Goal: Information Seeking & Learning: Learn about a topic

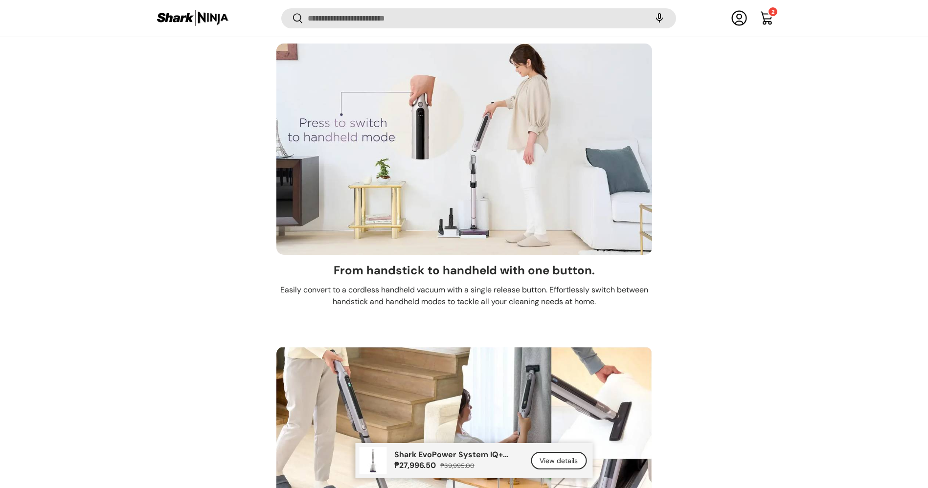
scroll to position [5781, 0]
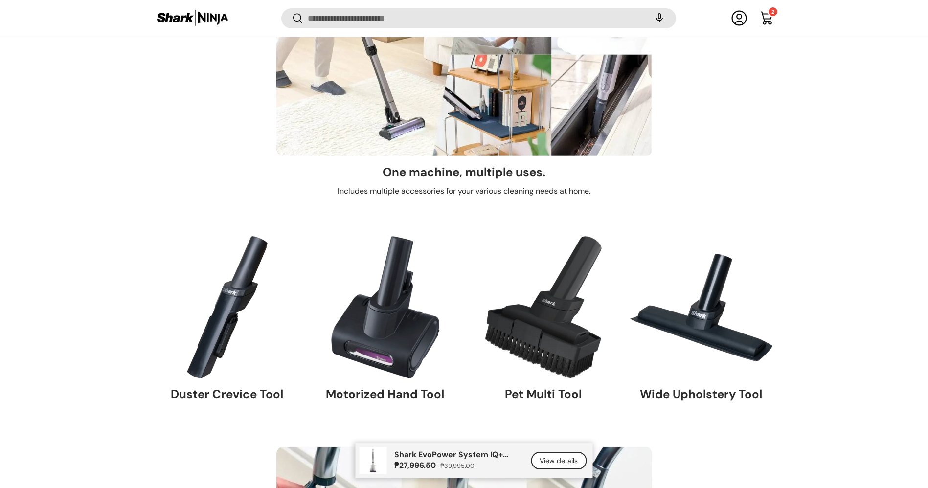
drag, startPoint x: 938, startPoint y: 271, endPoint x: 937, endPoint y: 422, distance: 151.6
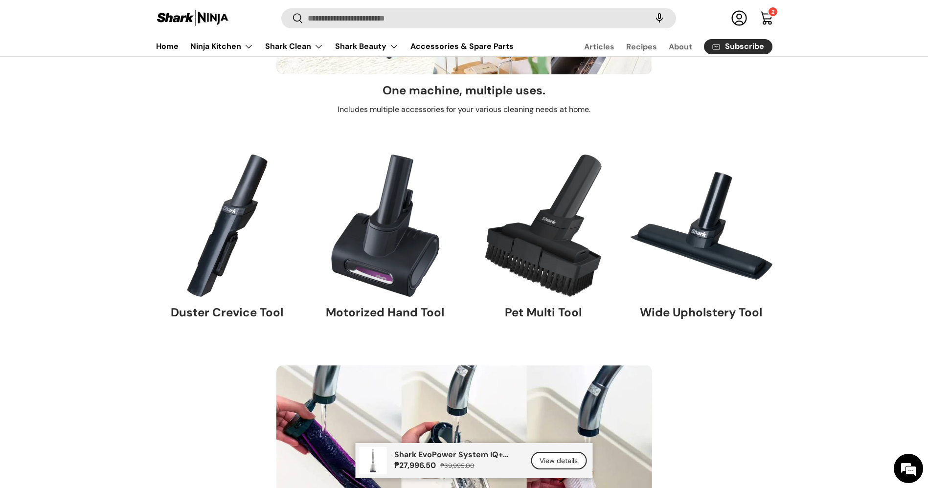
scroll to position [5760, 0]
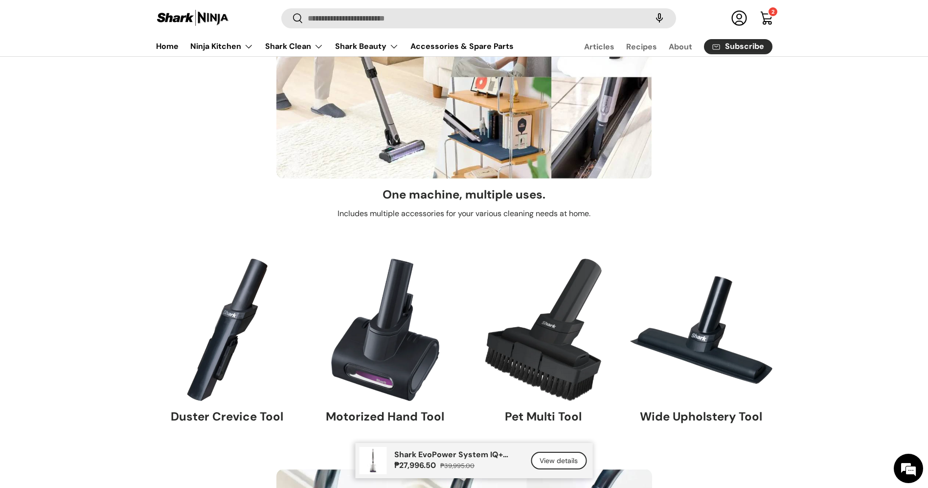
click at [233, 353] on img at bounding box center [227, 330] width 142 height 142
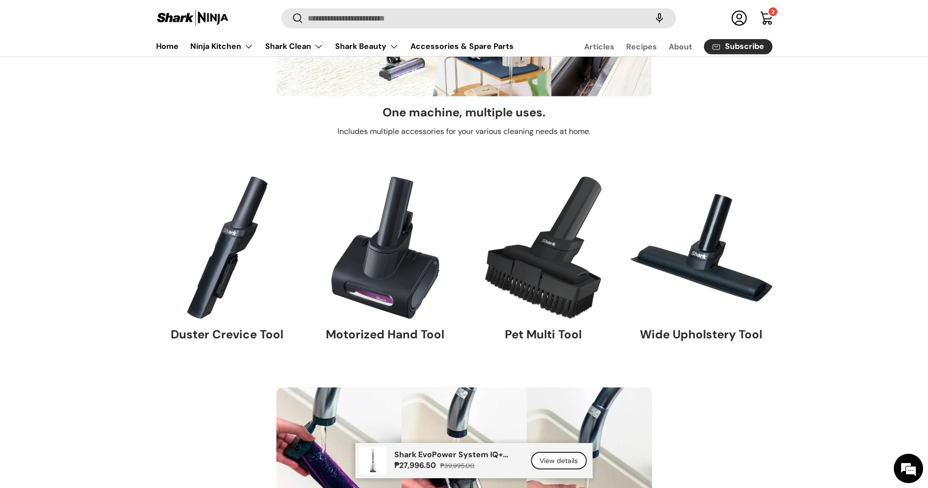
scroll to position [5834, 0]
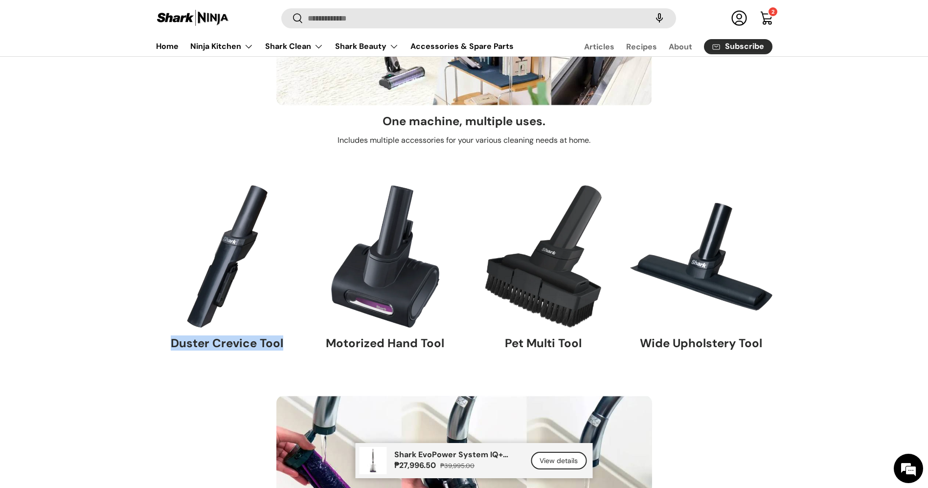
drag, startPoint x: 294, startPoint y: 343, endPoint x: 173, endPoint y: 341, distance: 120.8
click at [173, 341] on div "Duster Crevice Tool​" at bounding box center [227, 346] width 142 height 37
copy h3 "Duster Crevice Tool​"
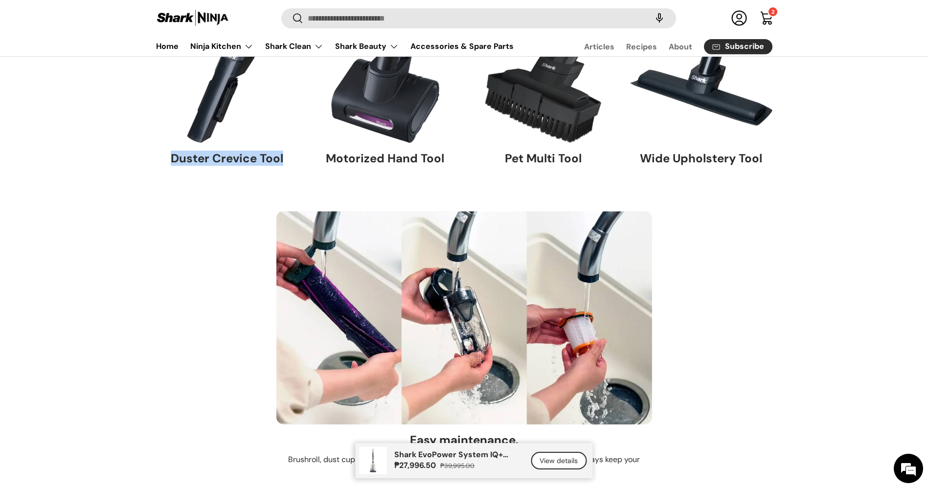
scroll to position [5804, 0]
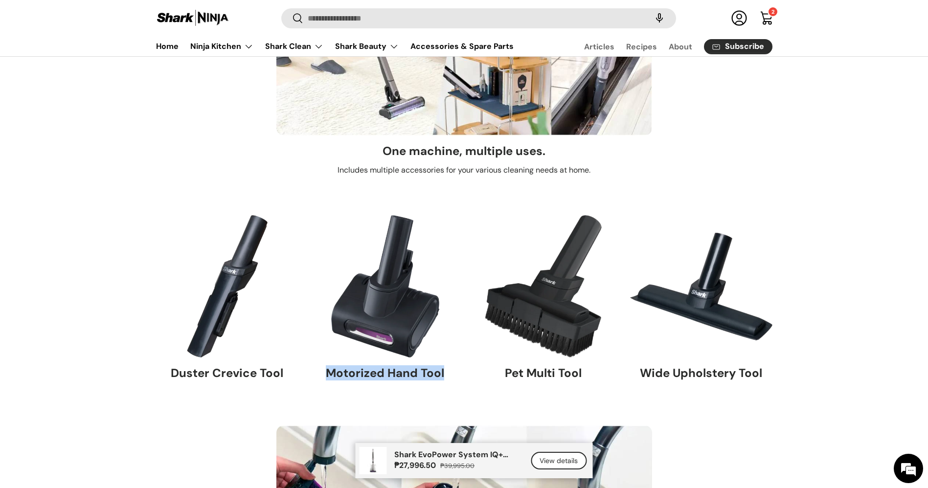
drag, startPoint x: 456, startPoint y: 383, endPoint x: 324, endPoint y: 385, distance: 132.0
copy h3 "Motorized Hand Tool​"
drag, startPoint x: 586, startPoint y: 369, endPoint x: 505, endPoint y: 381, distance: 81.6
click at [505, 381] on div "Pet Multi Tool" at bounding box center [543, 375] width 142 height 37
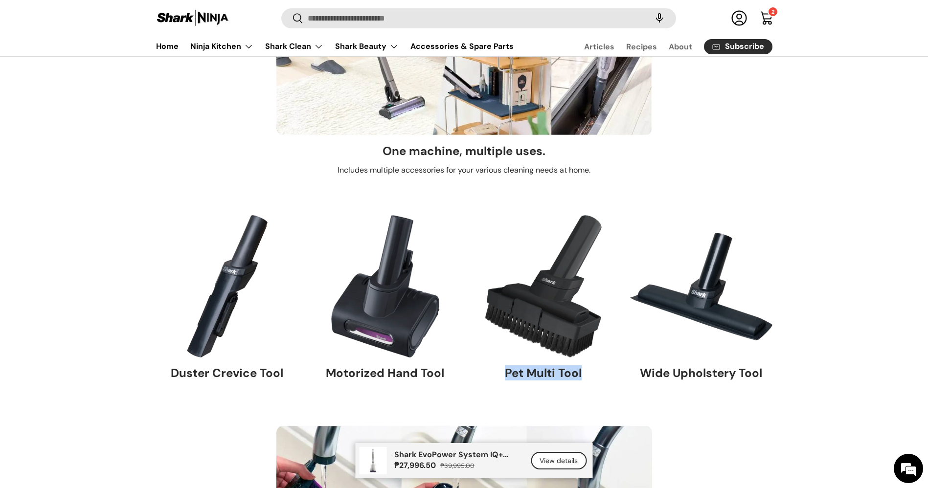
copy h3 "Pet Multi Tool"
drag, startPoint x: 774, startPoint y: 371, endPoint x: 635, endPoint y: 382, distance: 138.8
copy h3 "Wide Upholstery Tool​"
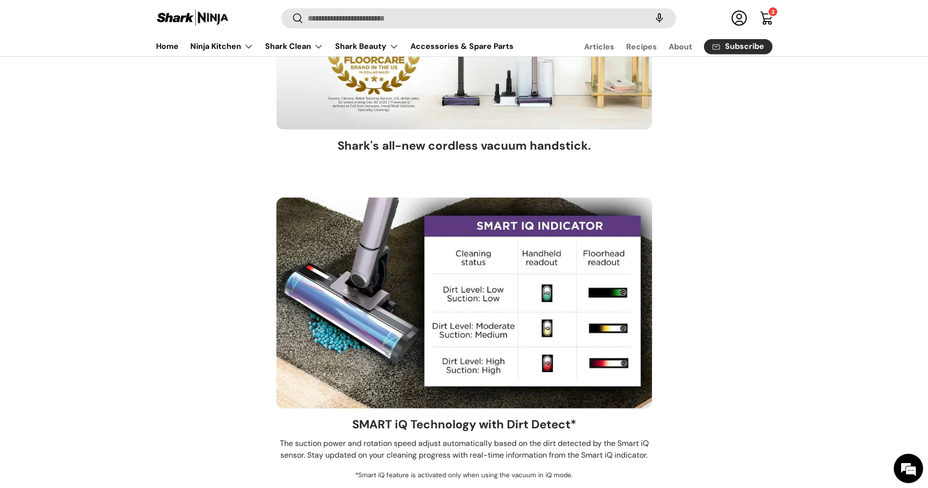
scroll to position [152, 0]
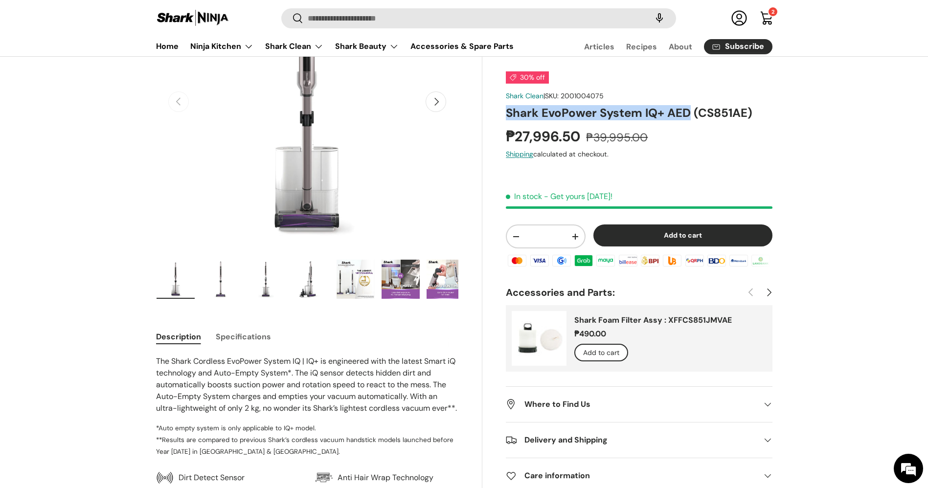
drag, startPoint x: 689, startPoint y: 114, endPoint x: 509, endPoint y: 111, distance: 180.4
click at [509, 111] on h1 "Shark EvoPower System IQ+ AED (CS851AE)" at bounding box center [639, 112] width 266 height 15
copy h1 "Shark EvoPower System IQ+ AED"
